Goal: Task Accomplishment & Management: Manage account settings

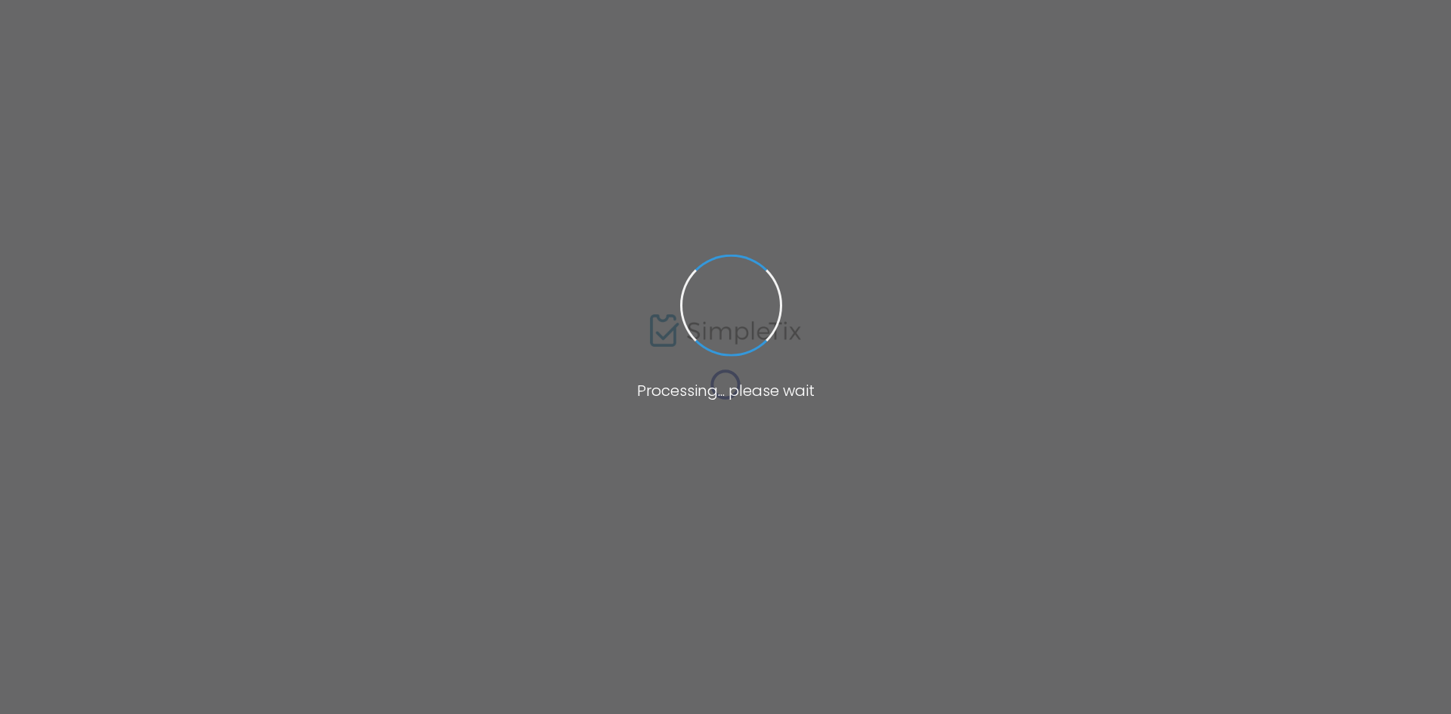
type input "[URL][DOMAIN_NAME]"
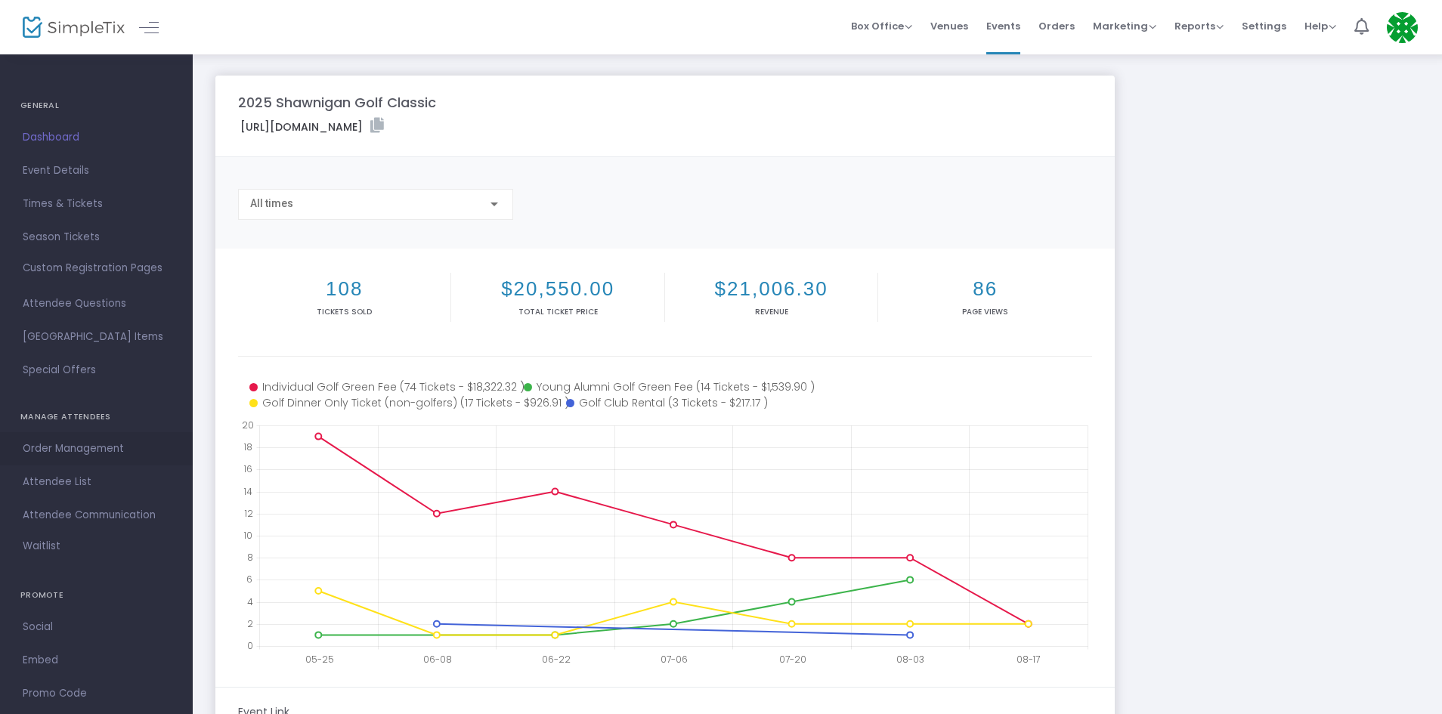
click at [82, 453] on span "Order Management" at bounding box center [96, 449] width 147 height 20
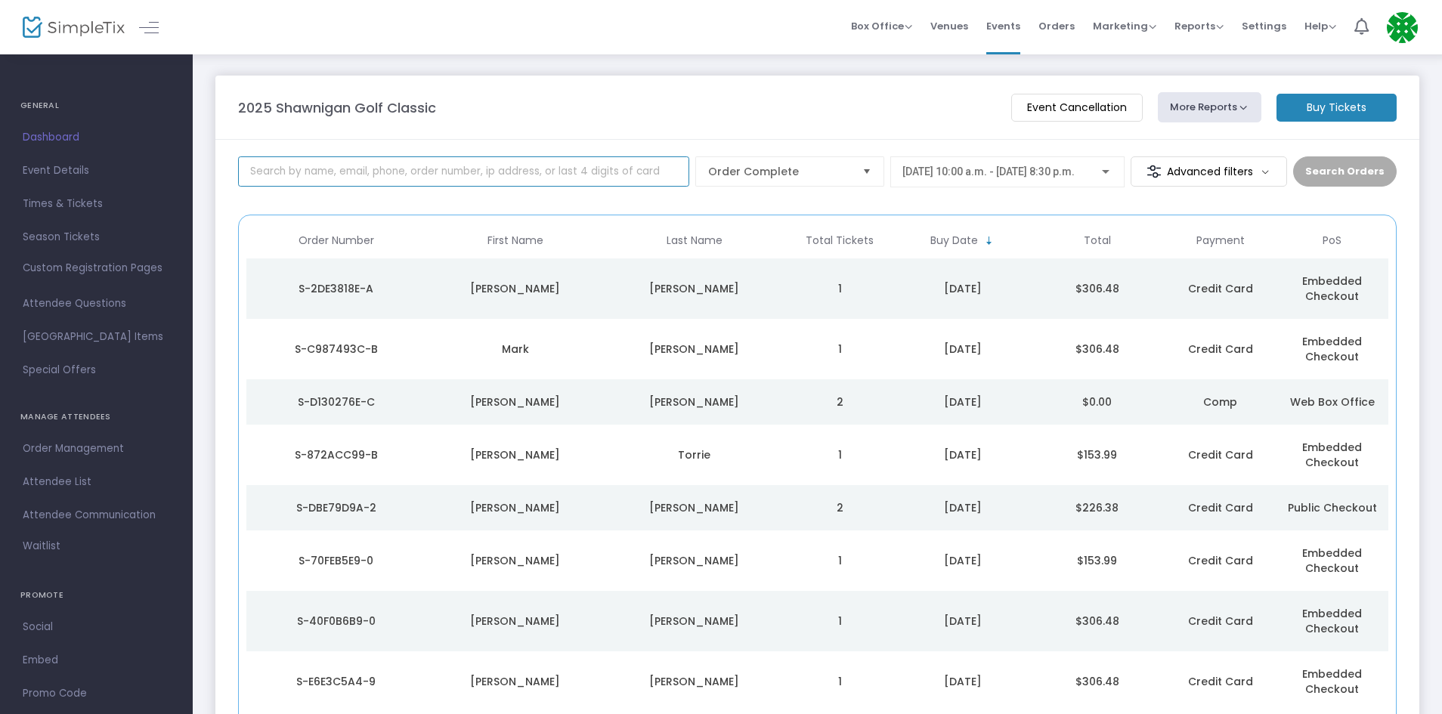
click at [459, 177] on input at bounding box center [463, 171] width 451 height 30
type input "farncomb"
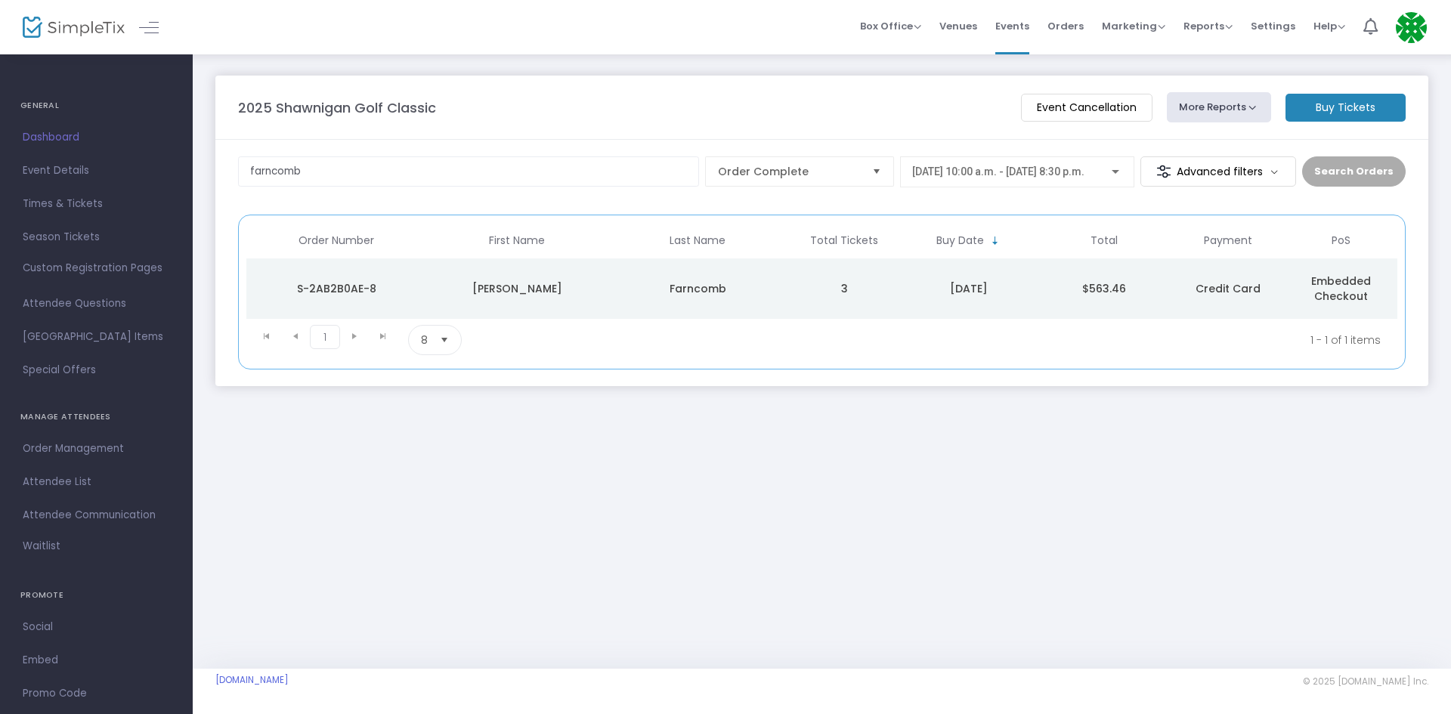
click at [707, 301] on td "Farncomb" at bounding box center [698, 288] width 181 height 60
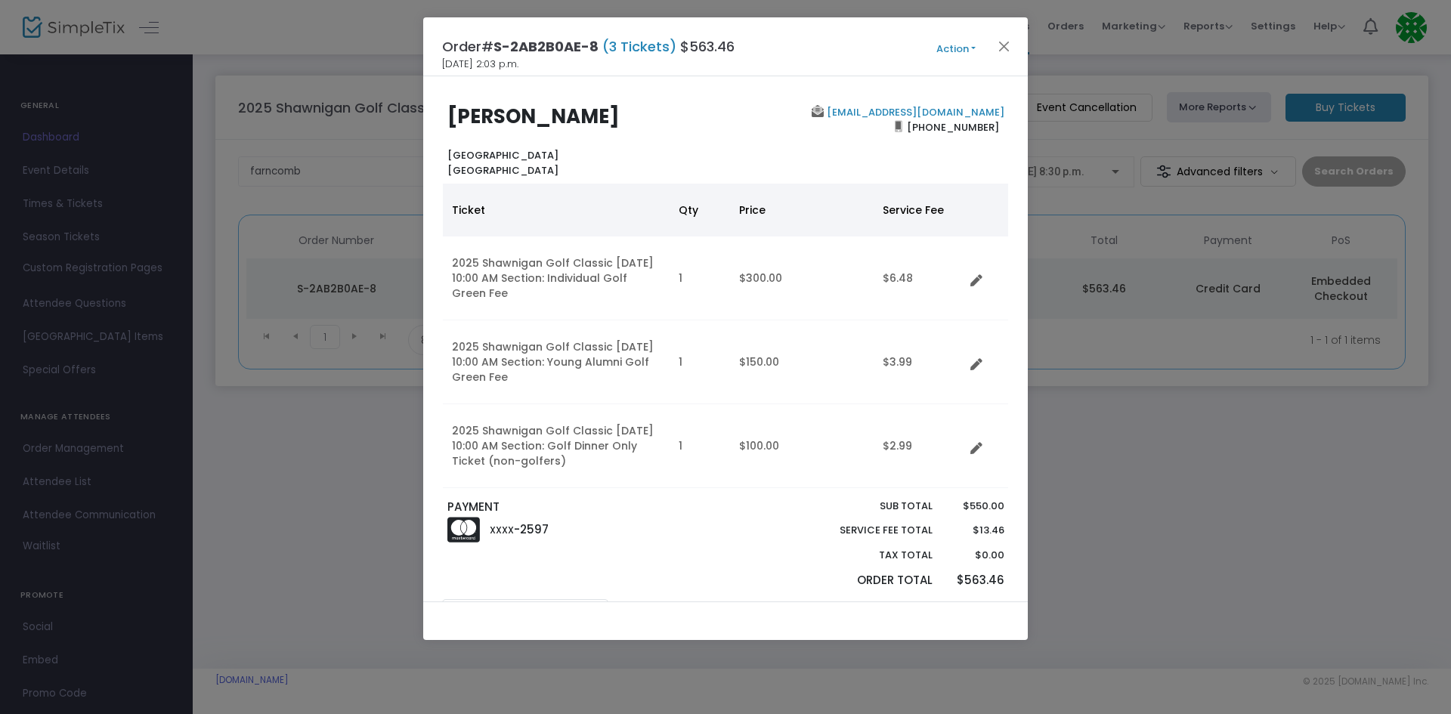
click at [956, 45] on button "Action" at bounding box center [956, 49] width 91 height 17
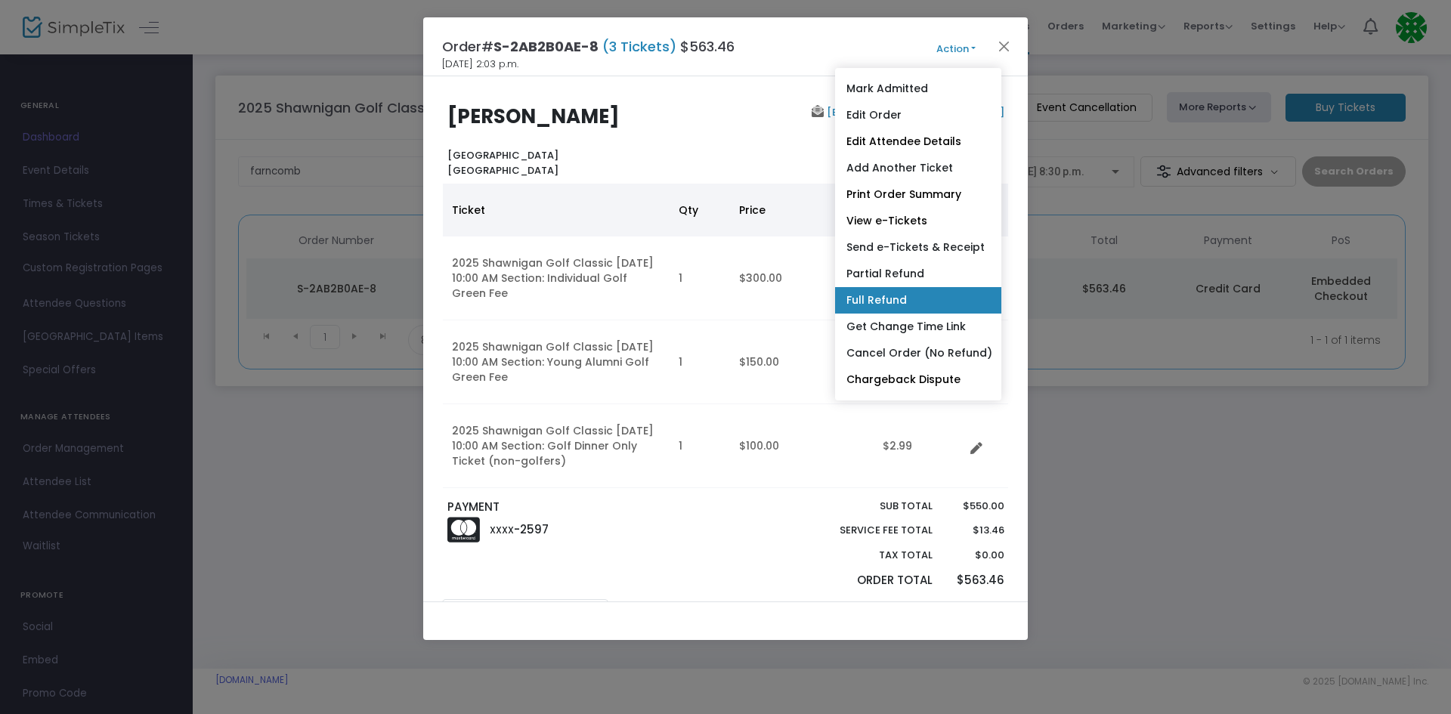
click at [928, 297] on link "Full Refund" at bounding box center [918, 300] width 166 height 26
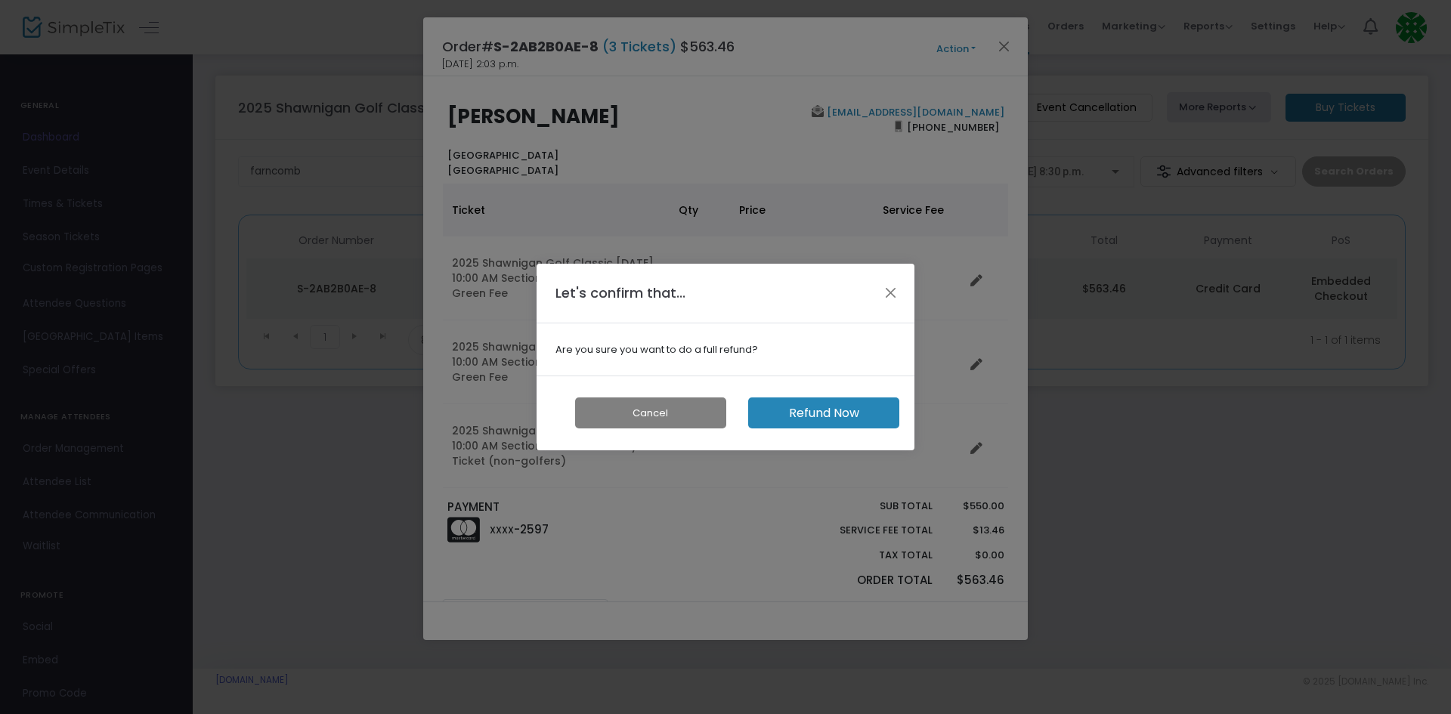
click at [797, 413] on button "Refund Now" at bounding box center [823, 413] width 151 height 31
